Goal: Information Seeking & Learning: Learn about a topic

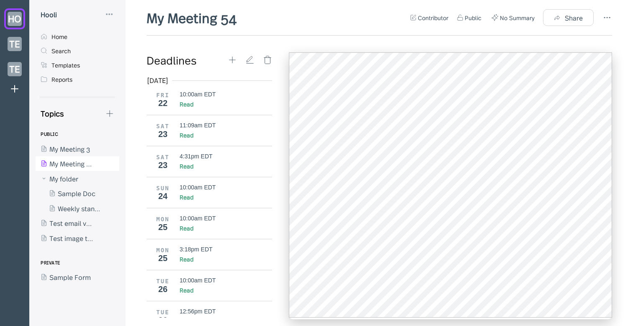
scroll to position [351, 0]
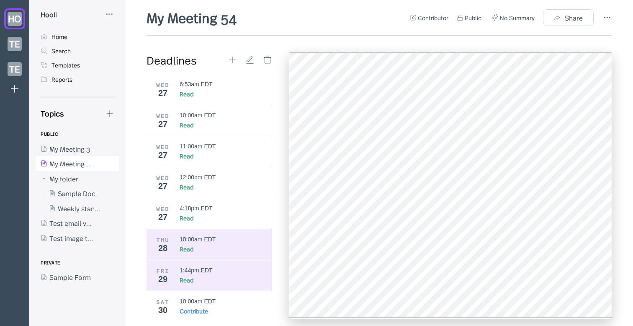
click at [219, 250] on div "THU 28 10:00am EDT Read" at bounding box center [210, 244] width 126 height 31
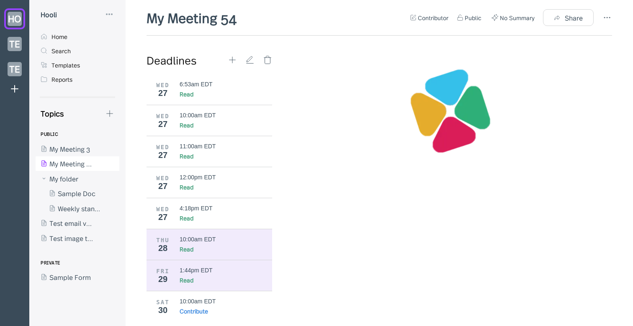
click at [194, 276] on div "Read" at bounding box center [223, 280] width 87 height 8
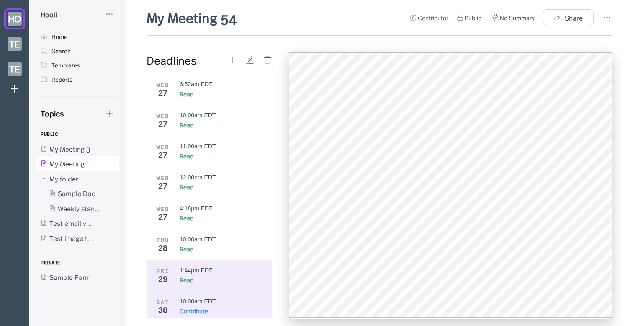
click at [197, 298] on div "10:00am EDT" at bounding box center [198, 301] width 36 height 7
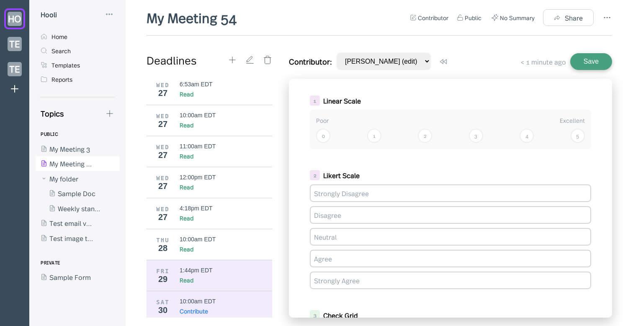
click at [204, 276] on div "Read" at bounding box center [223, 280] width 87 height 8
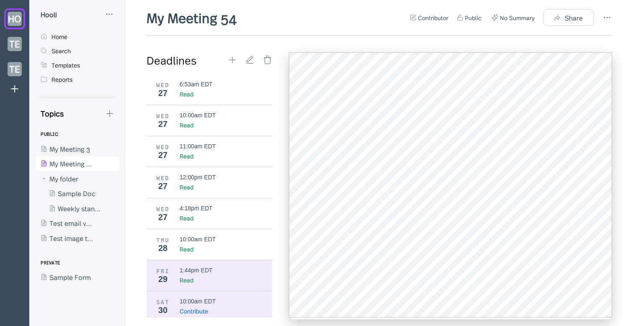
click at [231, 298] on div "10:00am EDT" at bounding box center [223, 301] width 87 height 7
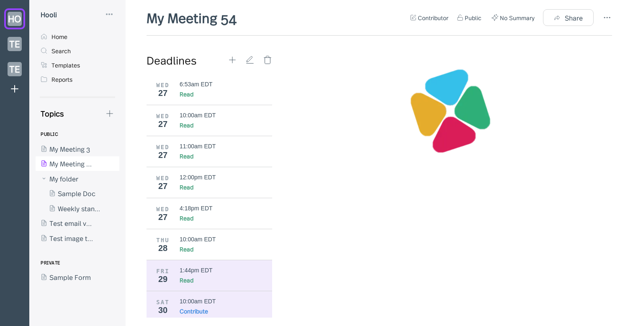
click at [218, 278] on div "Read" at bounding box center [223, 280] width 87 height 8
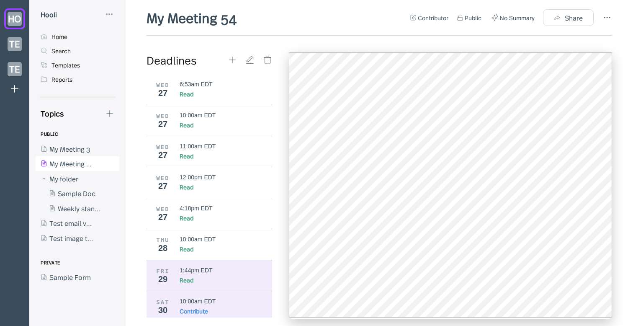
click at [229, 298] on div "10:00am EDT" at bounding box center [223, 301] width 87 height 7
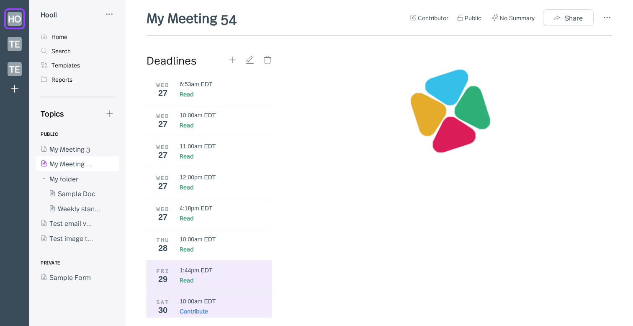
click at [227, 279] on div "Read" at bounding box center [223, 280] width 87 height 8
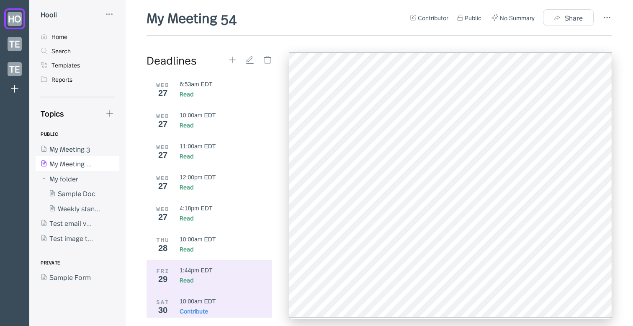
click at [219, 300] on div "10:00am EDT" at bounding box center [223, 301] width 87 height 7
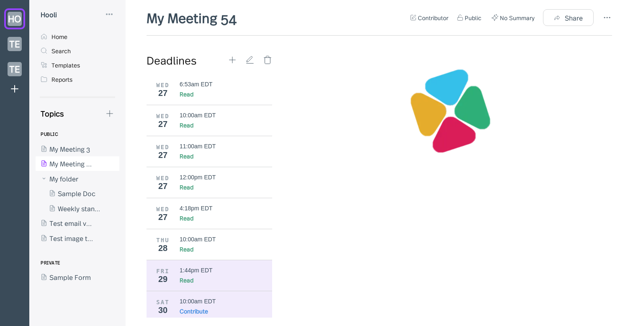
click at [219, 279] on div "Read" at bounding box center [223, 280] width 87 height 8
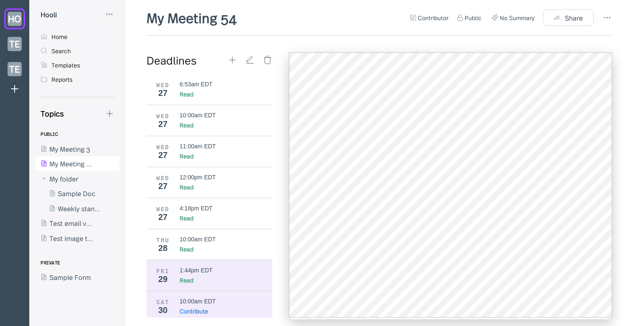
click at [198, 299] on div "10:00am EDT" at bounding box center [198, 301] width 36 height 7
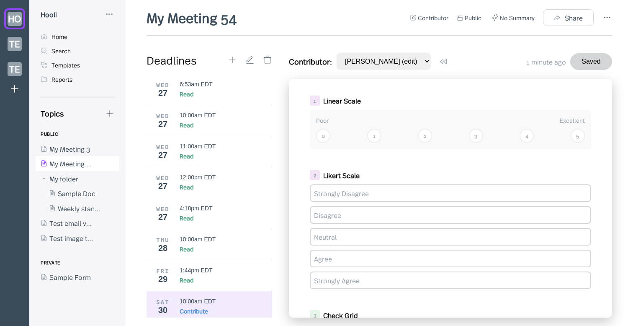
click at [371, 137] on div "1" at bounding box center [374, 136] width 14 height 14
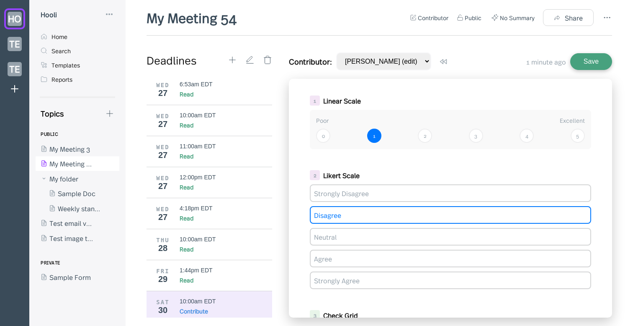
click at [409, 214] on div "Disagree" at bounding box center [450, 215] width 281 height 18
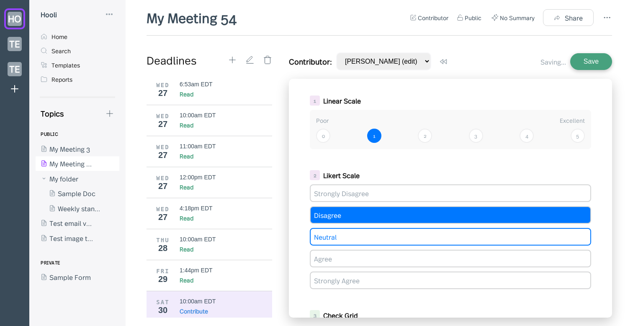
click at [379, 239] on div "Neutral" at bounding box center [450, 237] width 281 height 18
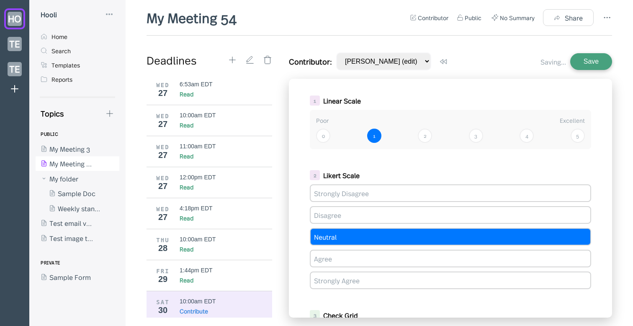
click at [433, 163] on div "1 Linear Scale Poor Excellent 0 1 2 3 4 5 2 Likert Scale Strongly Disagree Disa…" at bounding box center [450, 198] width 323 height 239
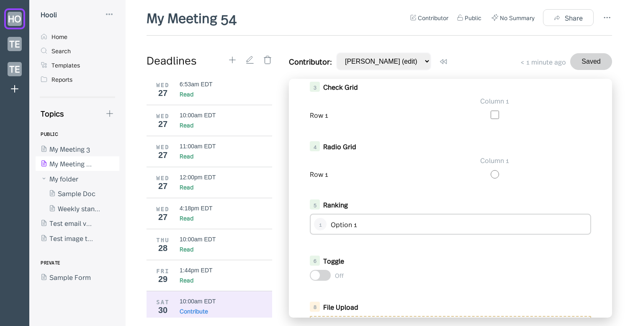
scroll to position [230, 0]
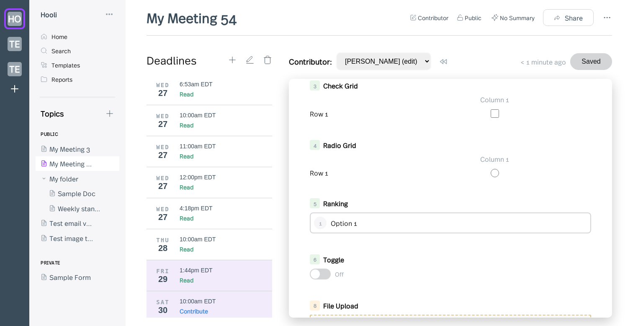
click at [186, 262] on div "FRI 29 1:44pm EDT Read" at bounding box center [210, 275] width 126 height 31
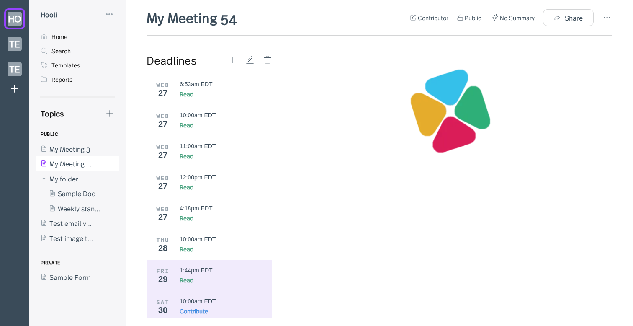
click at [202, 298] on div "10:00am EDT" at bounding box center [198, 301] width 36 height 7
click at [202, 276] on div "Read" at bounding box center [223, 280] width 87 height 8
click at [191, 291] on div "SAT 30 10:00am EDT Contribute" at bounding box center [210, 306] width 126 height 31
click at [198, 279] on div "Read" at bounding box center [223, 280] width 87 height 8
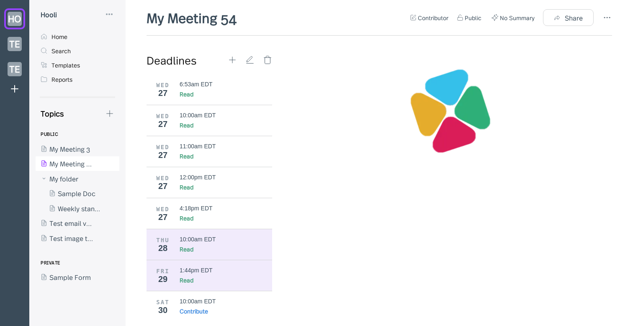
click at [211, 236] on div "10:00am EDT" at bounding box center [198, 239] width 36 height 7
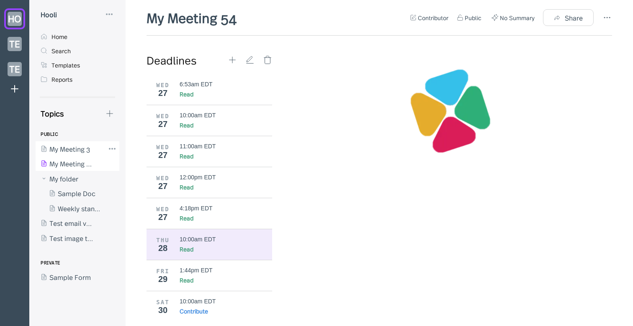
click at [74, 150] on div at bounding box center [70, 148] width 69 height 15
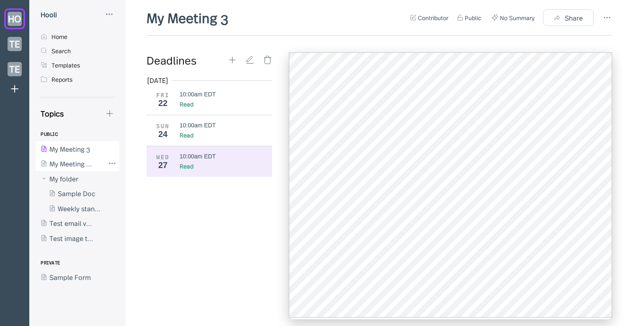
click at [64, 167] on div at bounding box center [70, 163] width 69 height 15
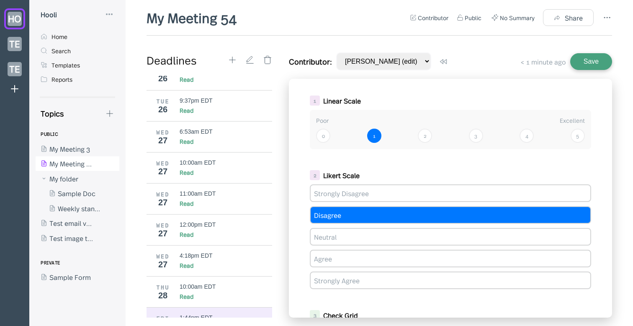
scroll to position [351, 0]
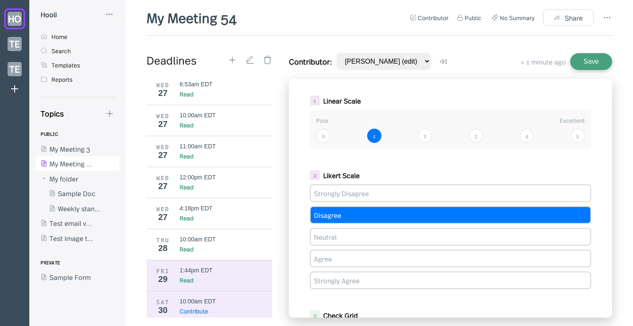
click at [212, 276] on div "Read" at bounding box center [223, 280] width 87 height 8
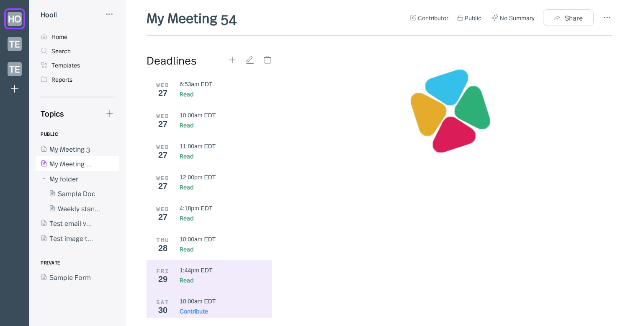
click at [211, 298] on div "10:00am EDT" at bounding box center [198, 301] width 36 height 7
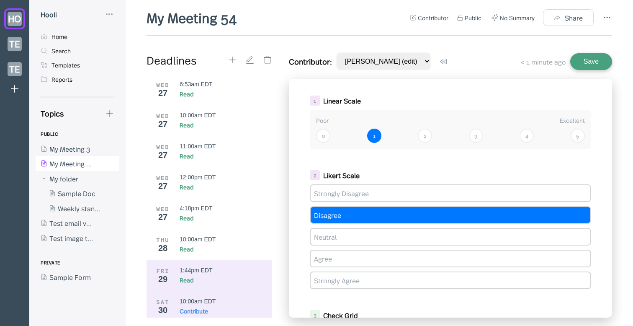
click at [214, 277] on div "Read" at bounding box center [223, 280] width 87 height 8
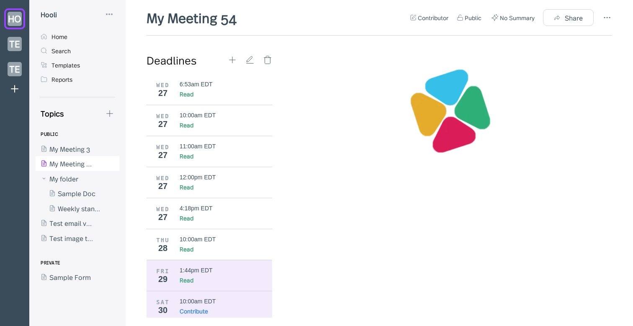
click at [167, 299] on div "SAT" at bounding box center [162, 302] width 21 height 7
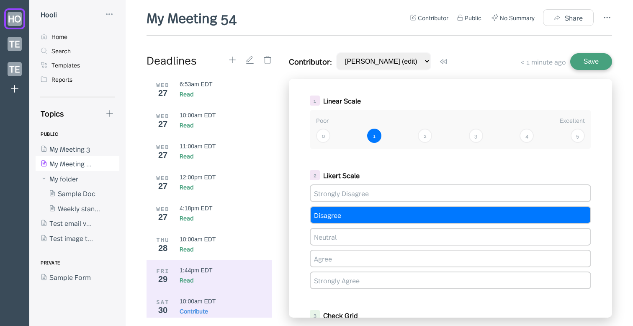
click at [181, 269] on div "1:44pm EDT" at bounding box center [196, 270] width 33 height 7
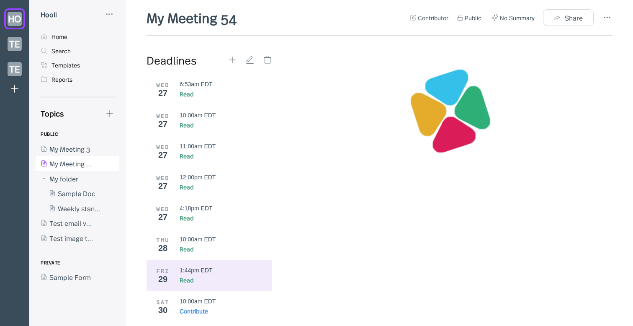
click at [210, 267] on div "1:44pm EDT" at bounding box center [196, 270] width 33 height 7
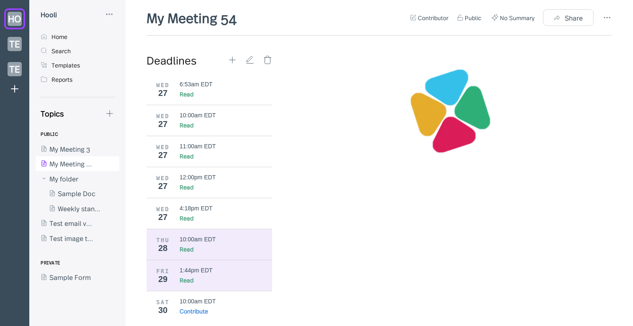
click at [185, 229] on div "THU 28 10:00am EDT Read" at bounding box center [210, 244] width 126 height 31
